Goal: Navigation & Orientation: Find specific page/section

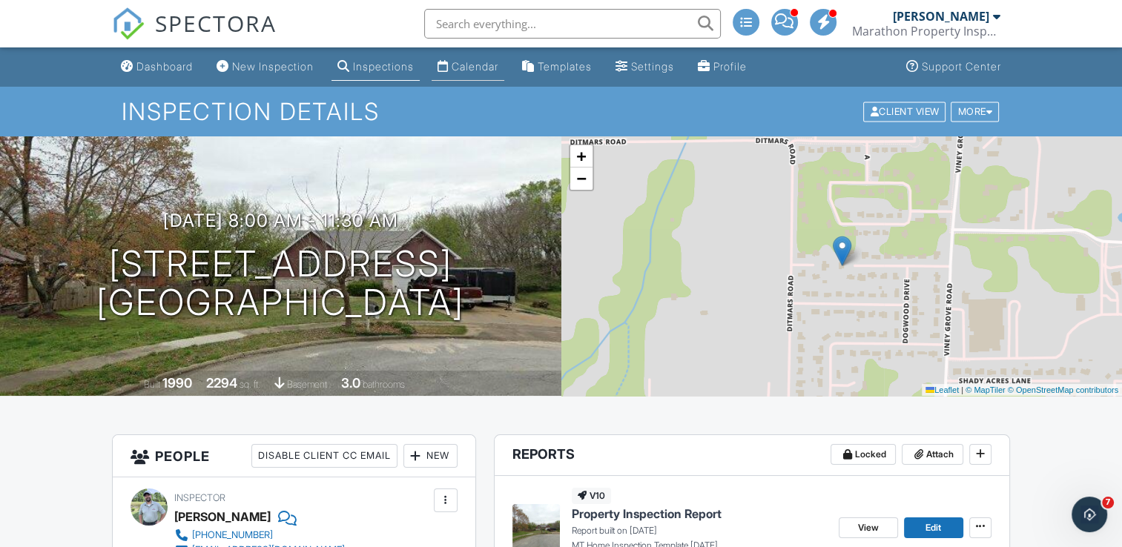
click at [478, 64] on div "Calendar" at bounding box center [475, 66] width 47 height 13
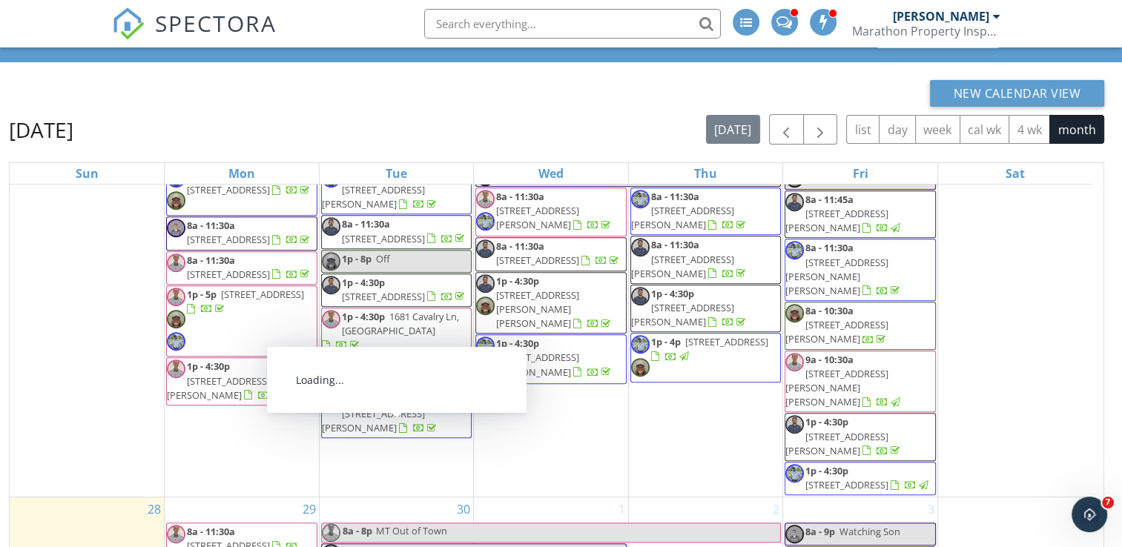
scroll to position [197, 0]
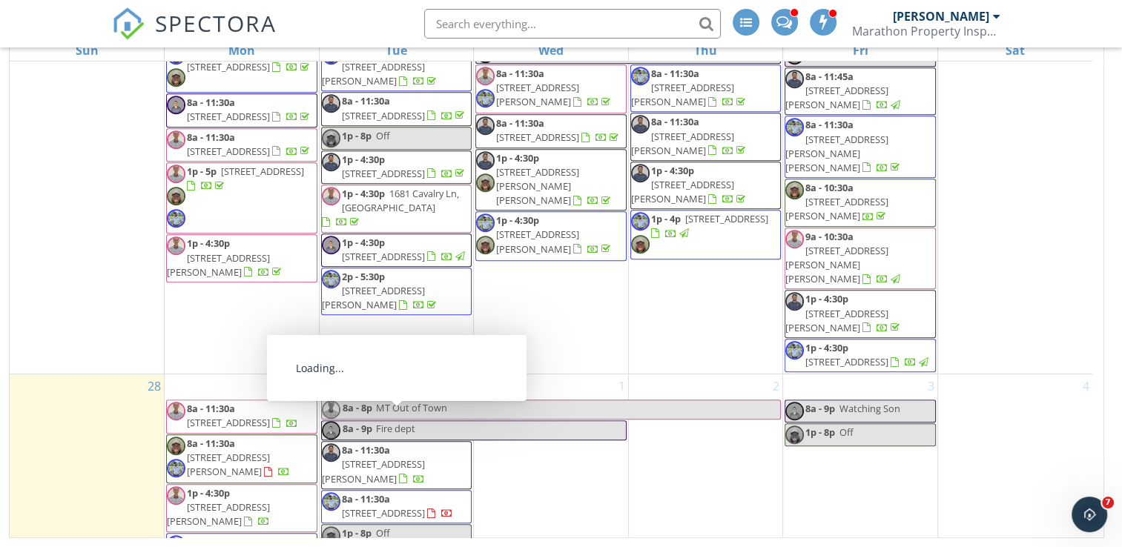
click at [425, 458] on span "2716 Evans St, Pea Ridge 72751" at bounding box center [373, 471] width 103 height 27
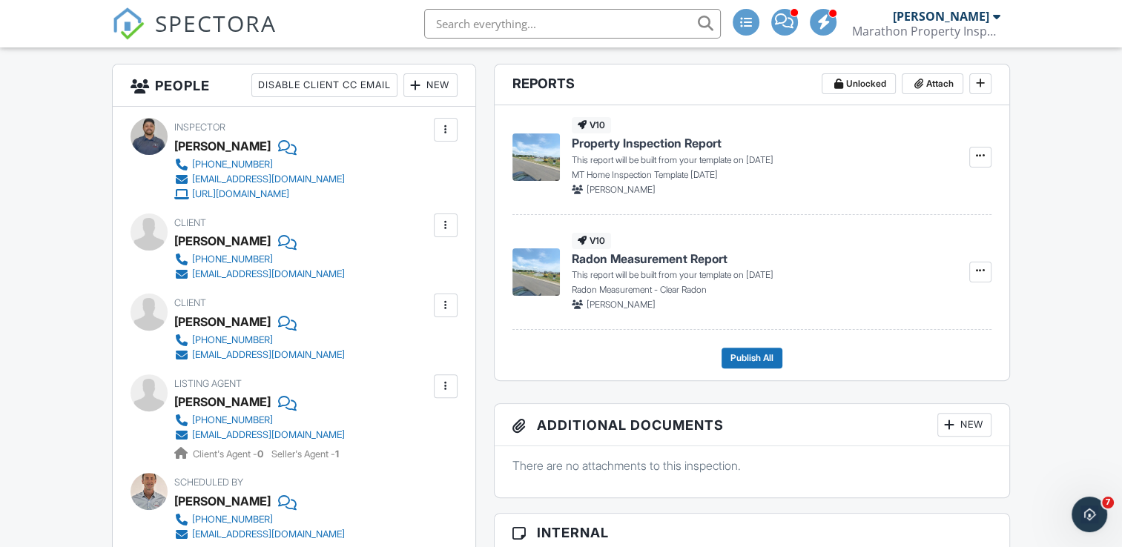
scroll to position [445, 0]
